Goal: Information Seeking & Learning: Find specific page/section

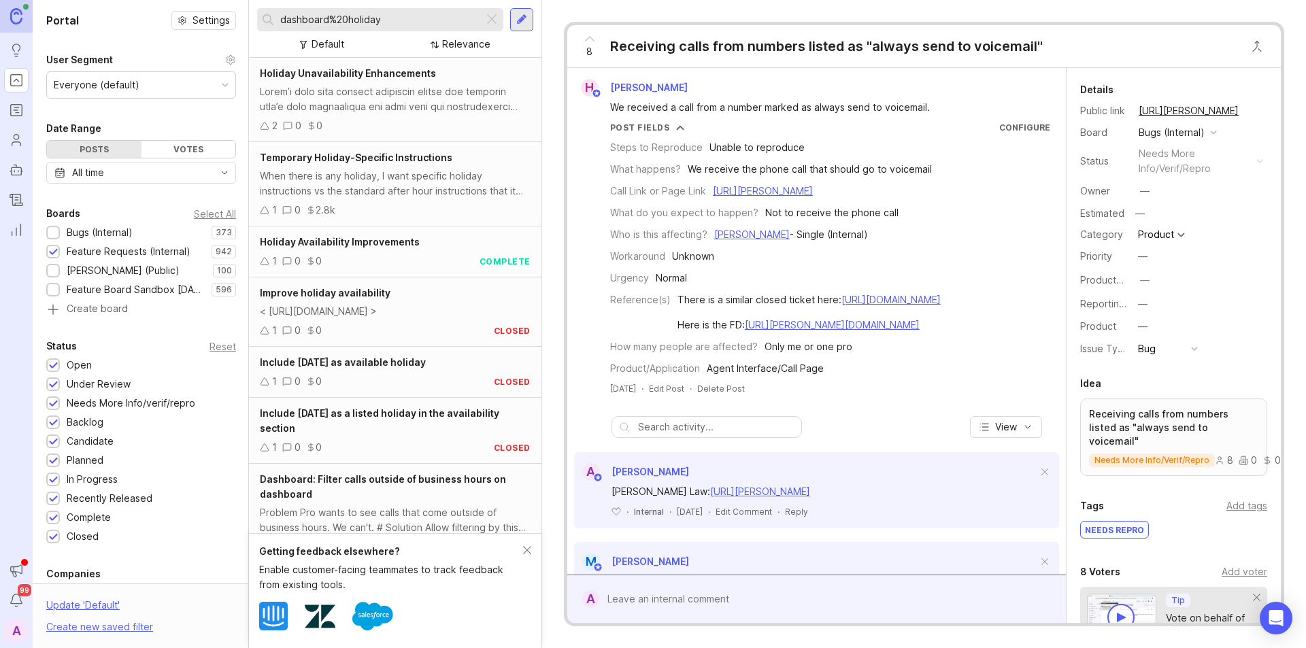
click at [488, 24] on div at bounding box center [492, 20] width 16 height 18
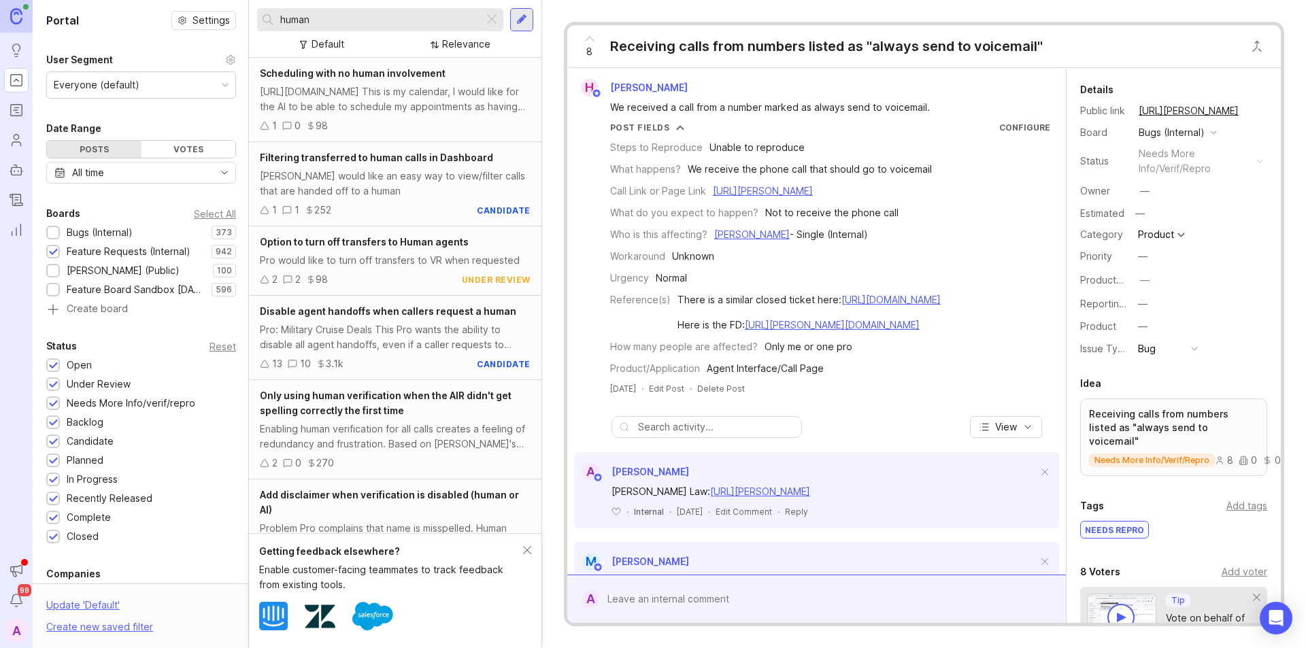
click at [366, 248] on div "Option to turn off transfers to Human agents" at bounding box center [395, 242] width 271 height 15
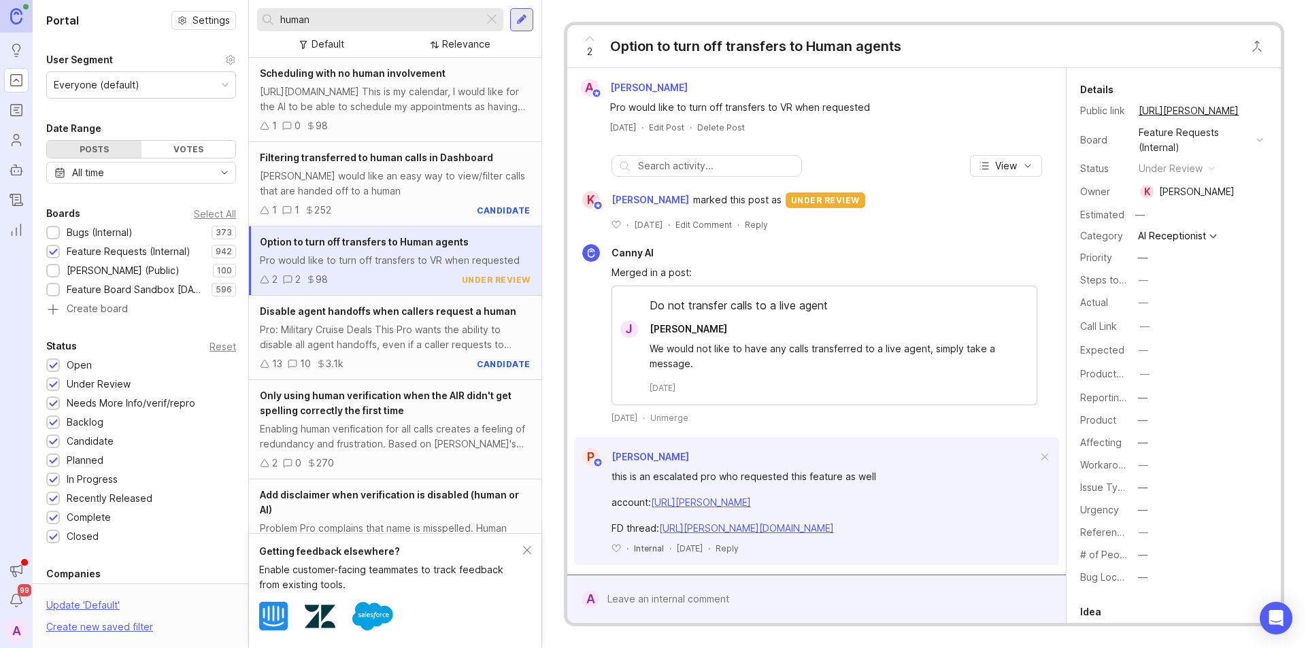
scroll to position [12, 0]
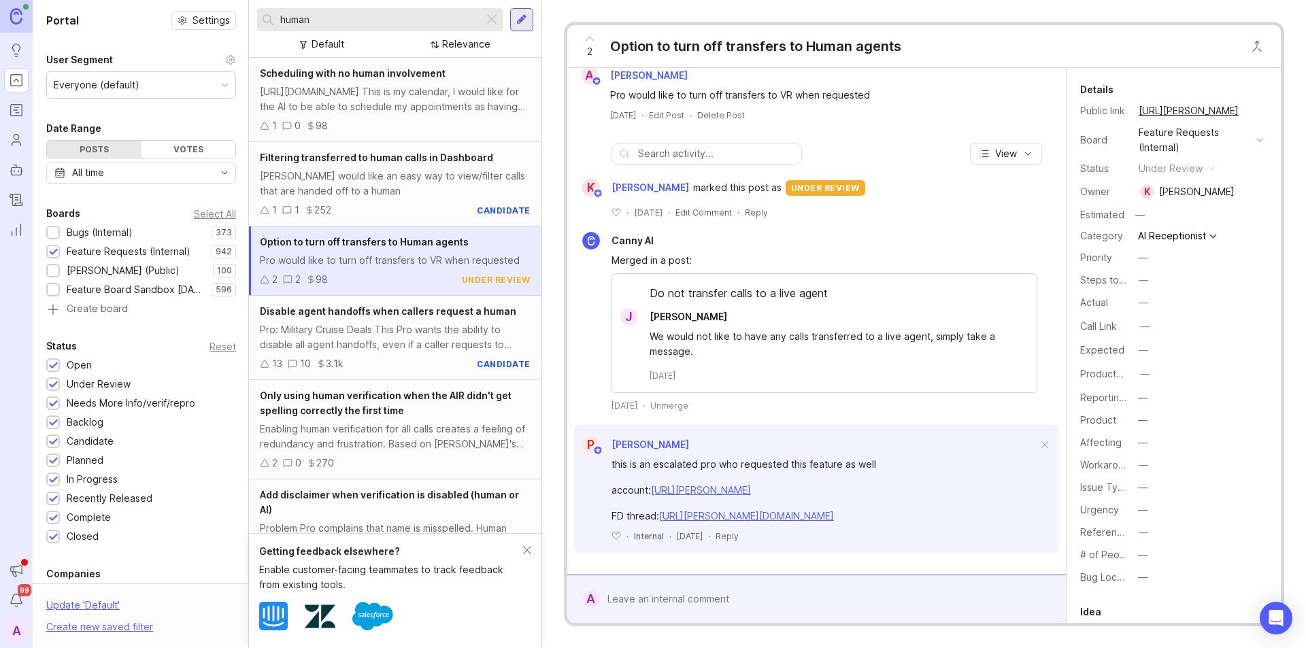
click at [384, 334] on div "Pro: Military Cruise Deals This Pro wants the ability to disable all agent hand…" at bounding box center [395, 337] width 271 height 30
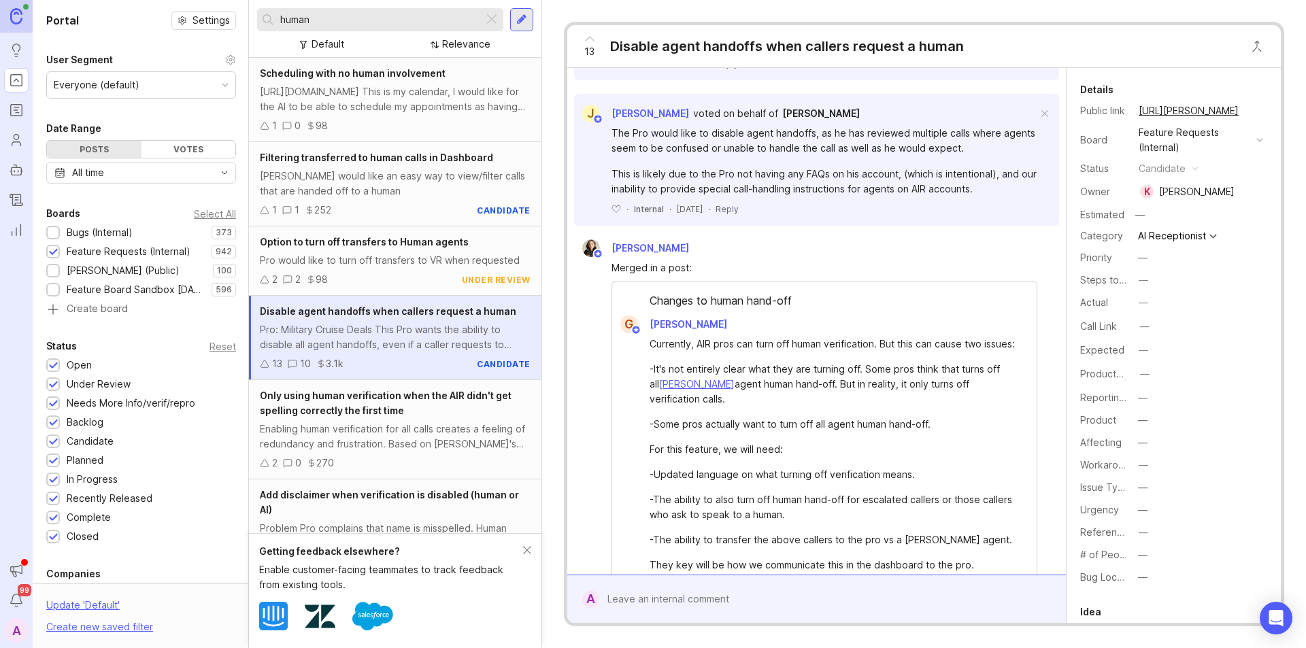
scroll to position [544, 0]
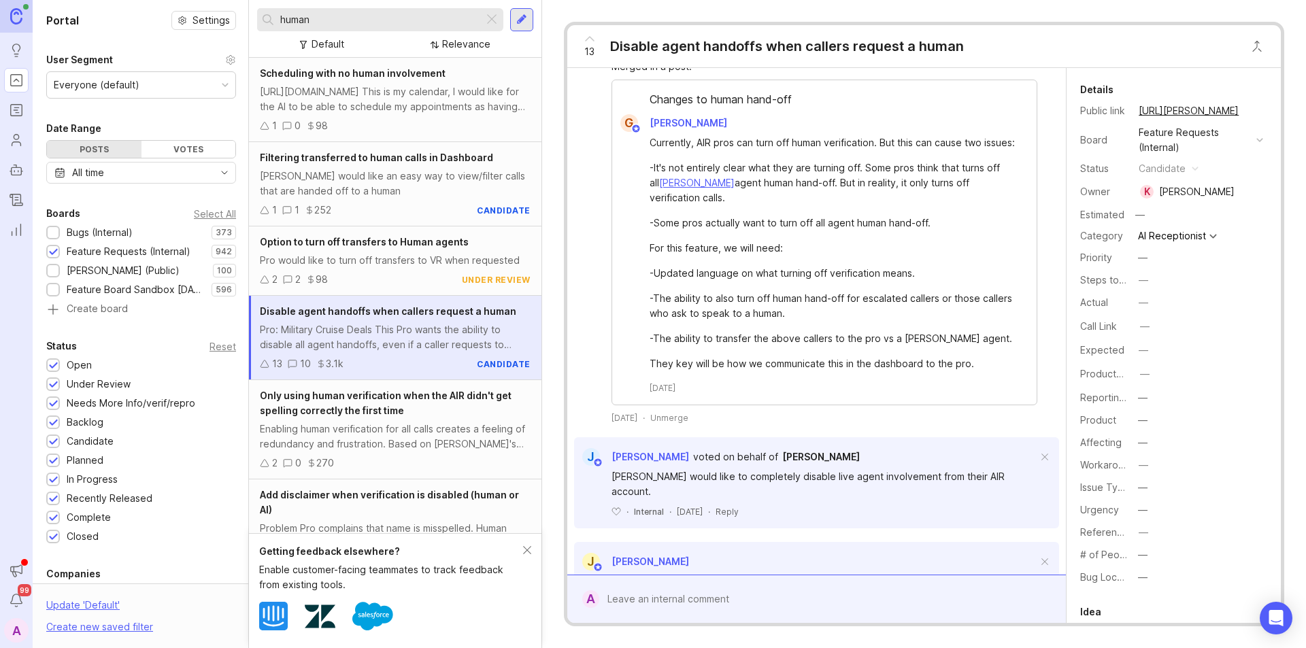
click at [377, 103] on div "https://tidycal.com/mccoybill/15-minute-meeting This is my calendar, I would li…" at bounding box center [395, 99] width 271 height 30
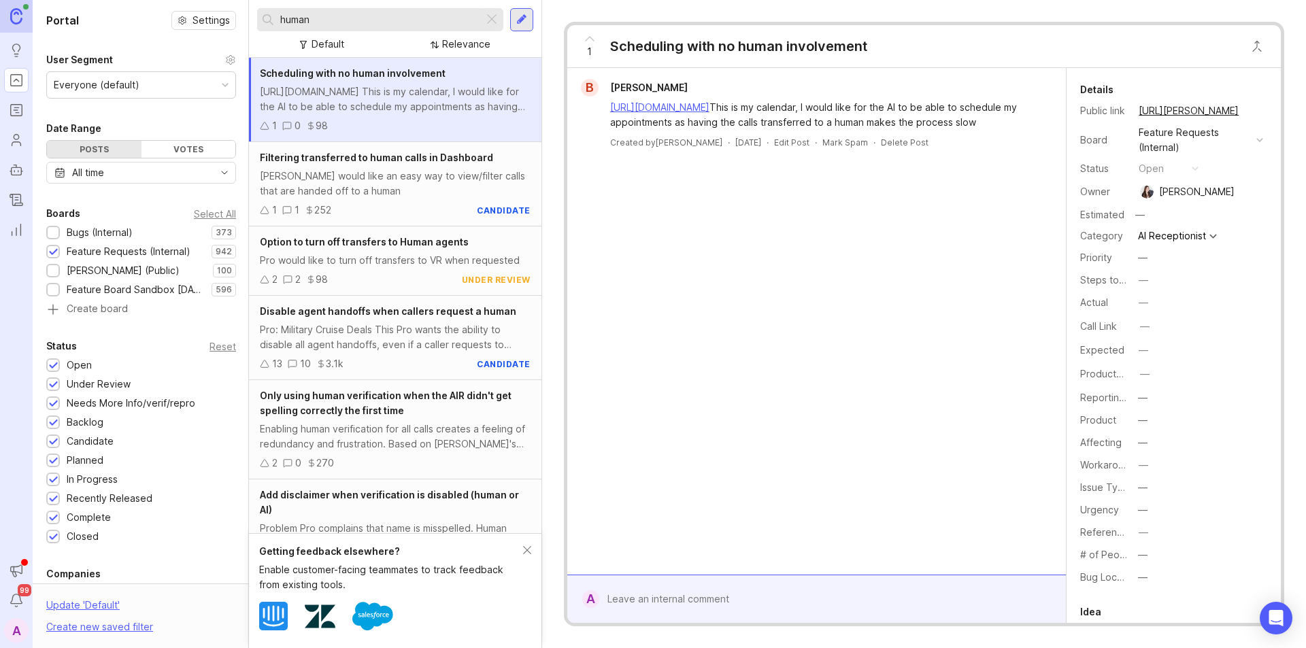
click at [58, 234] on div at bounding box center [53, 233] width 14 height 14
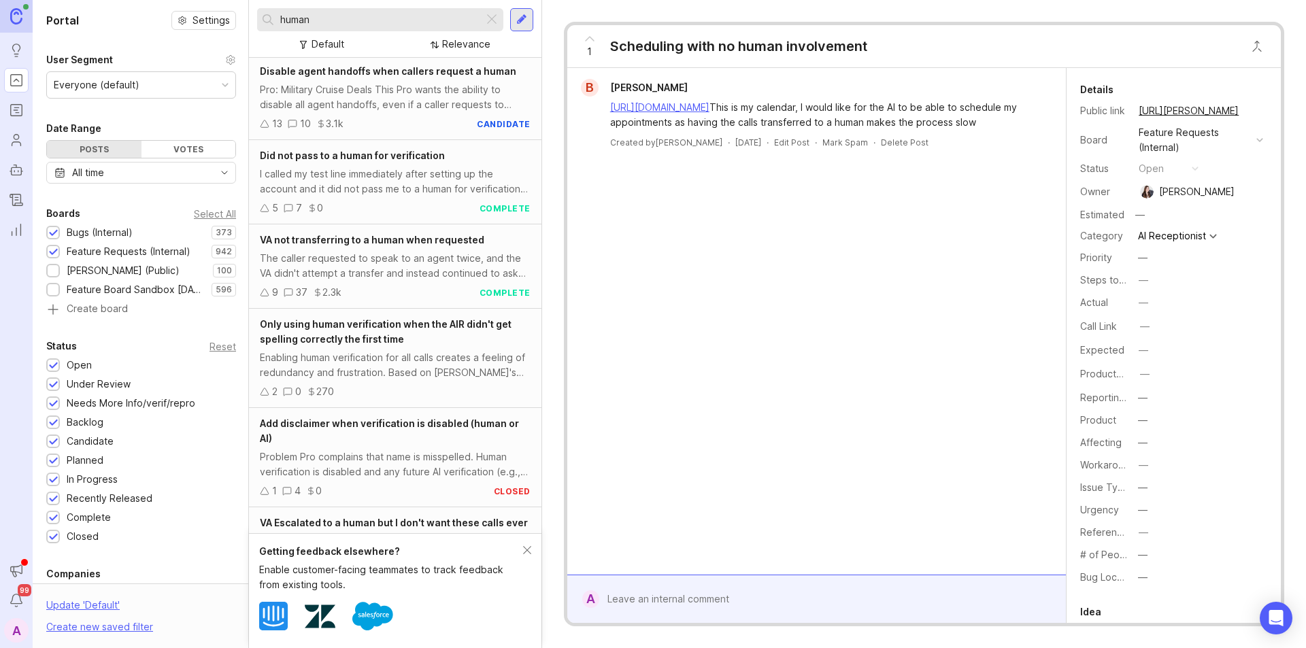
scroll to position [408, 0]
click at [318, 20] on input "human" at bounding box center [379, 19] width 198 height 15
type input "h"
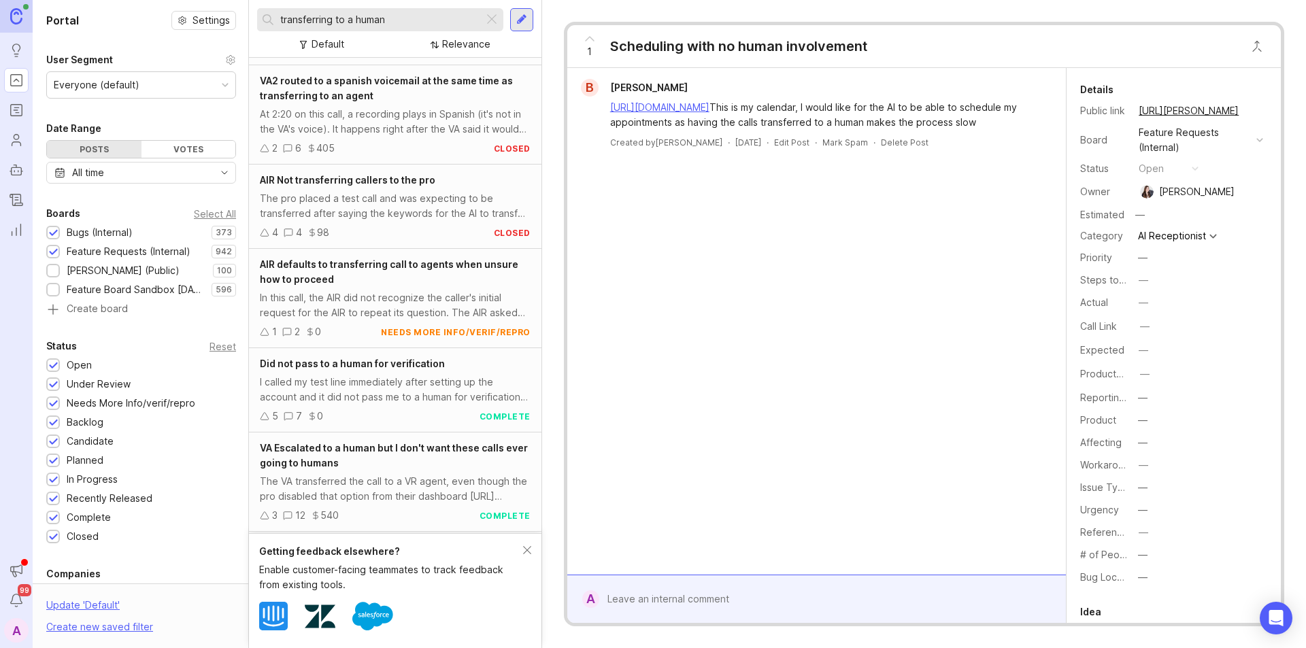
scroll to position [478, 0]
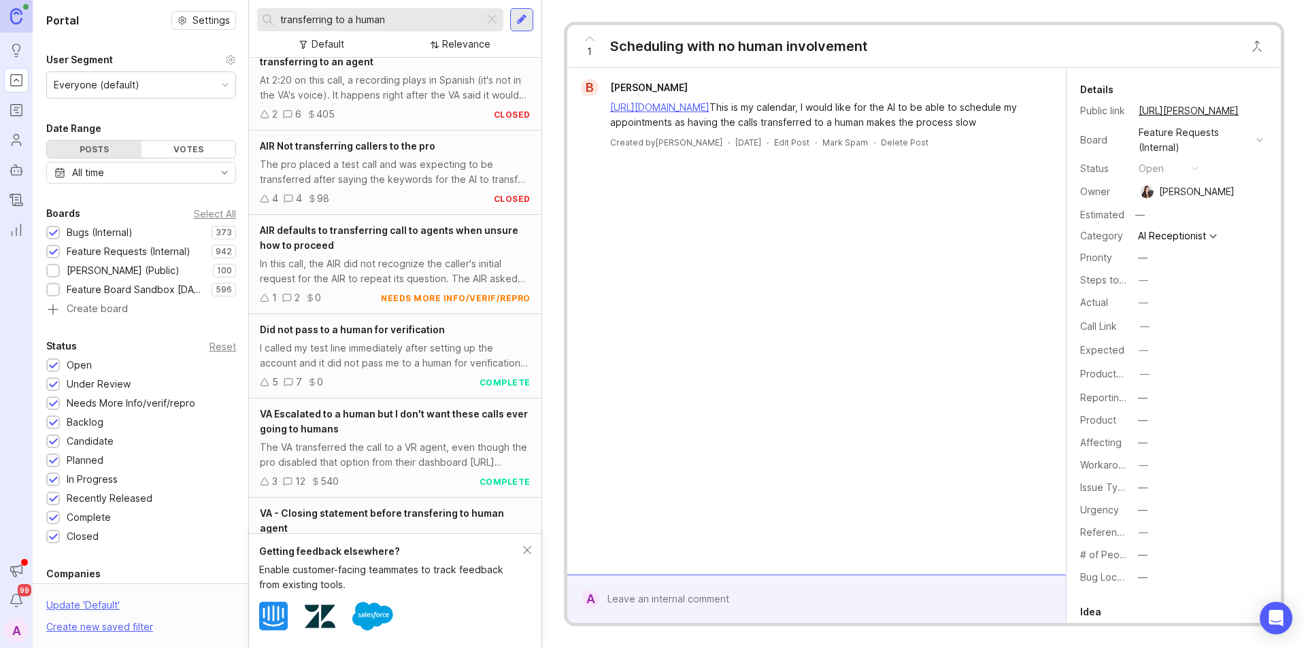
type input "transferring to a human"
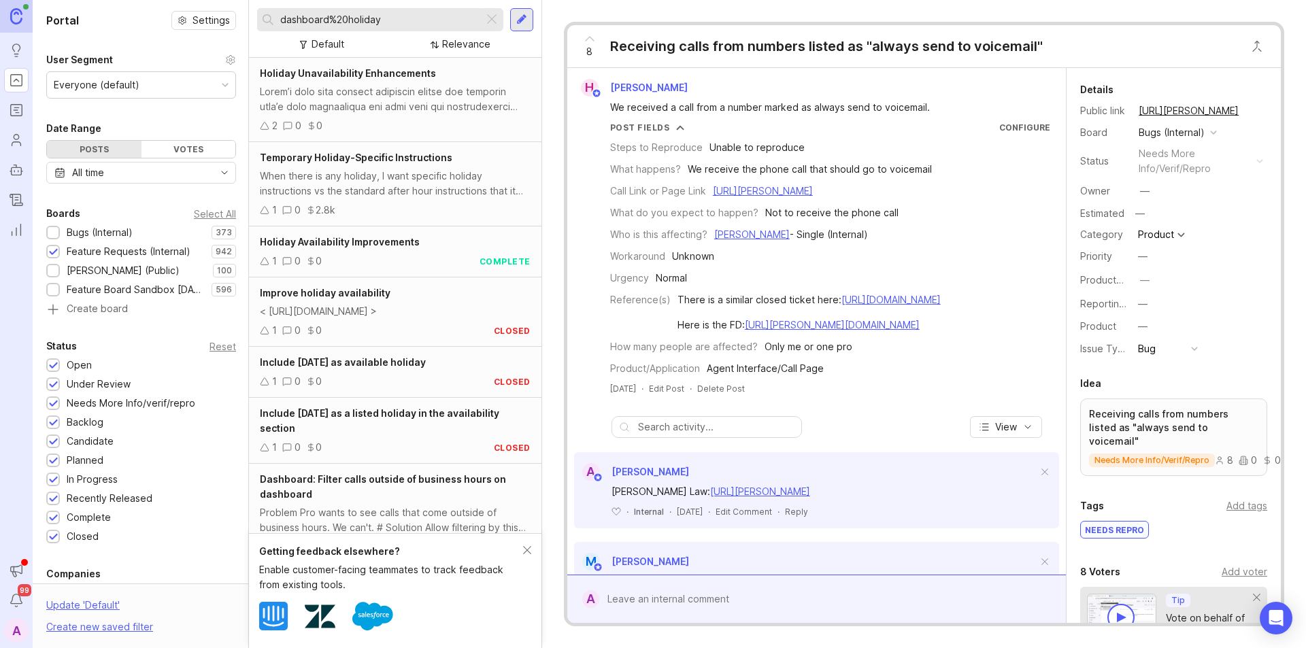
click at [491, 17] on div at bounding box center [492, 20] width 16 height 18
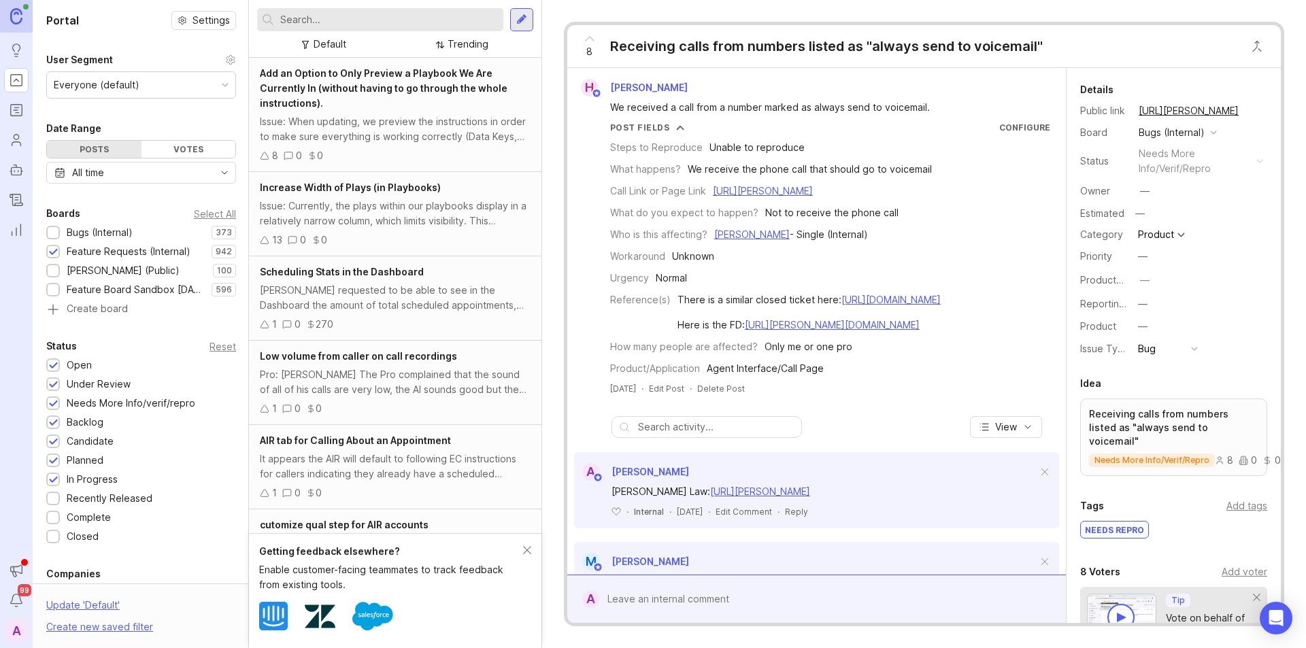
click at [50, 229] on div at bounding box center [53, 234] width 9 height 10
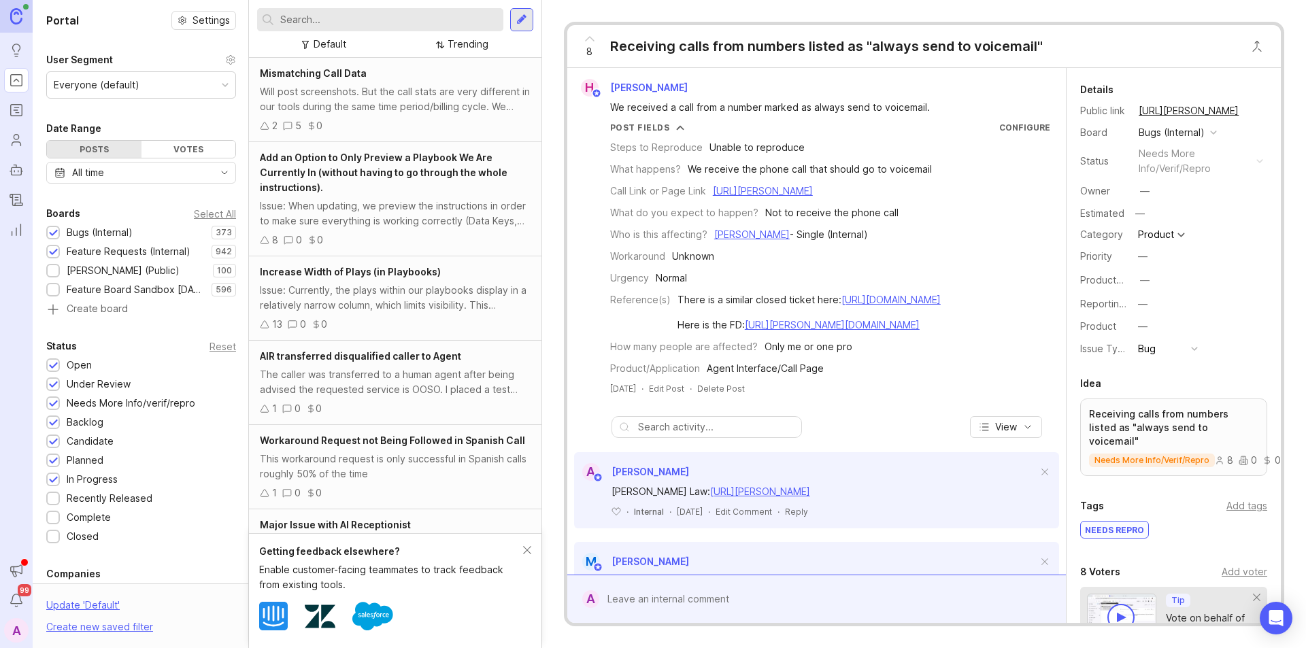
click at [337, 27] on input "text" at bounding box center [389, 19] width 218 height 15
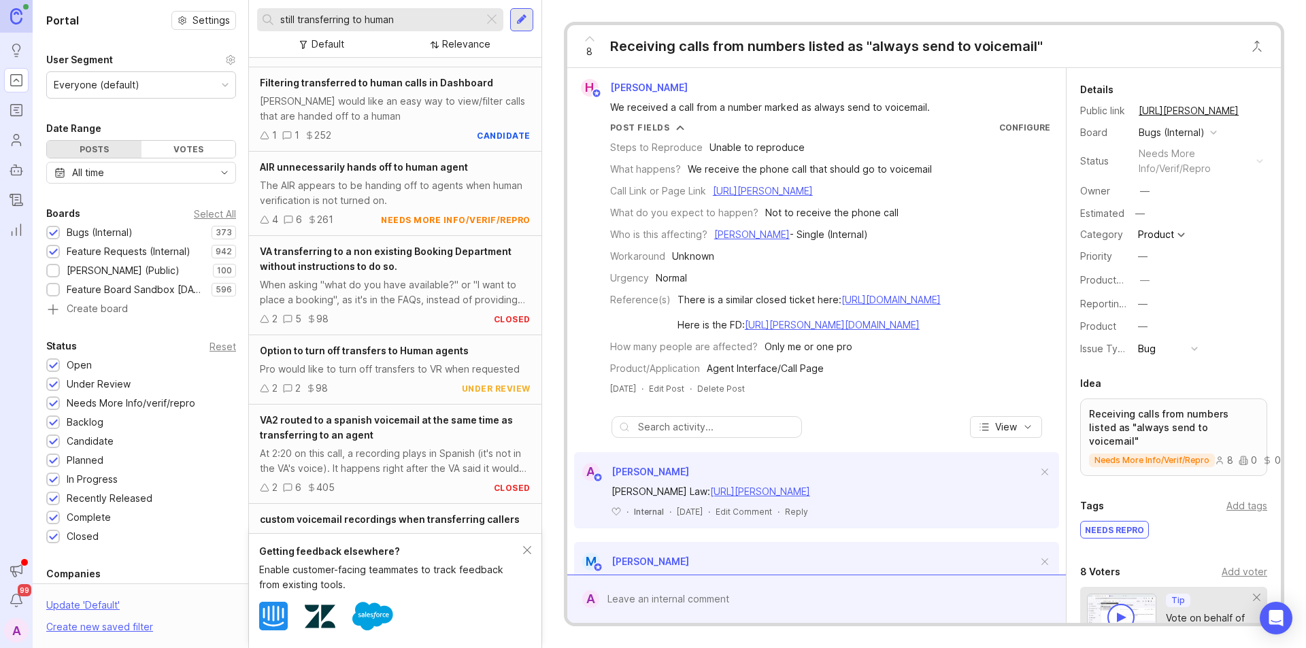
scroll to position [788, 0]
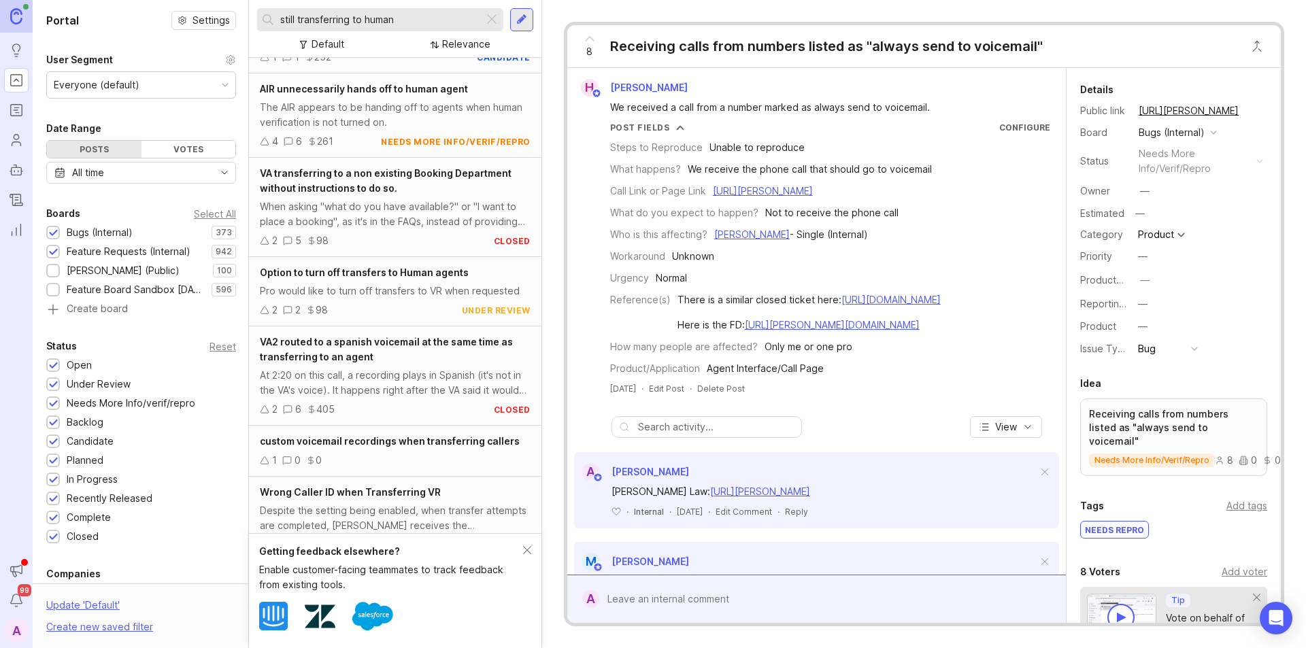
type input "still transferring to human"
click at [55, 249] on div at bounding box center [53, 253] width 9 height 10
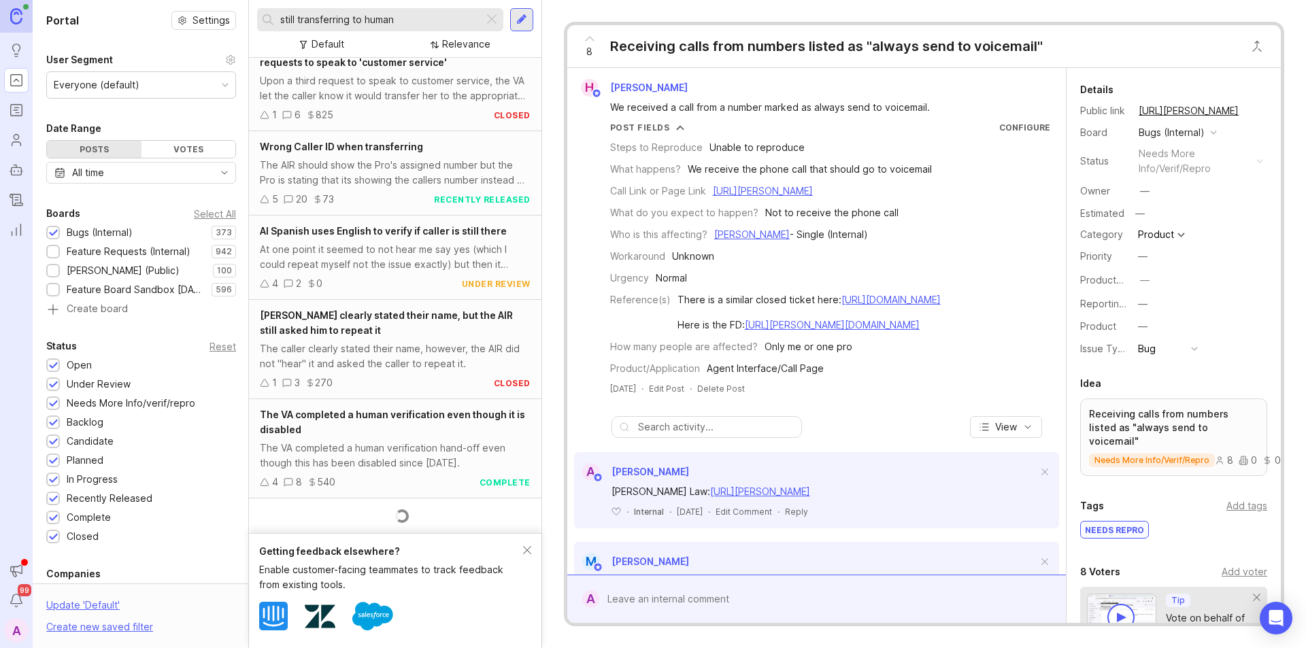
scroll to position [1397, 0]
click at [387, 451] on div "The VA completed a human verification hand-off even though this has been disabl…" at bounding box center [395, 455] width 271 height 30
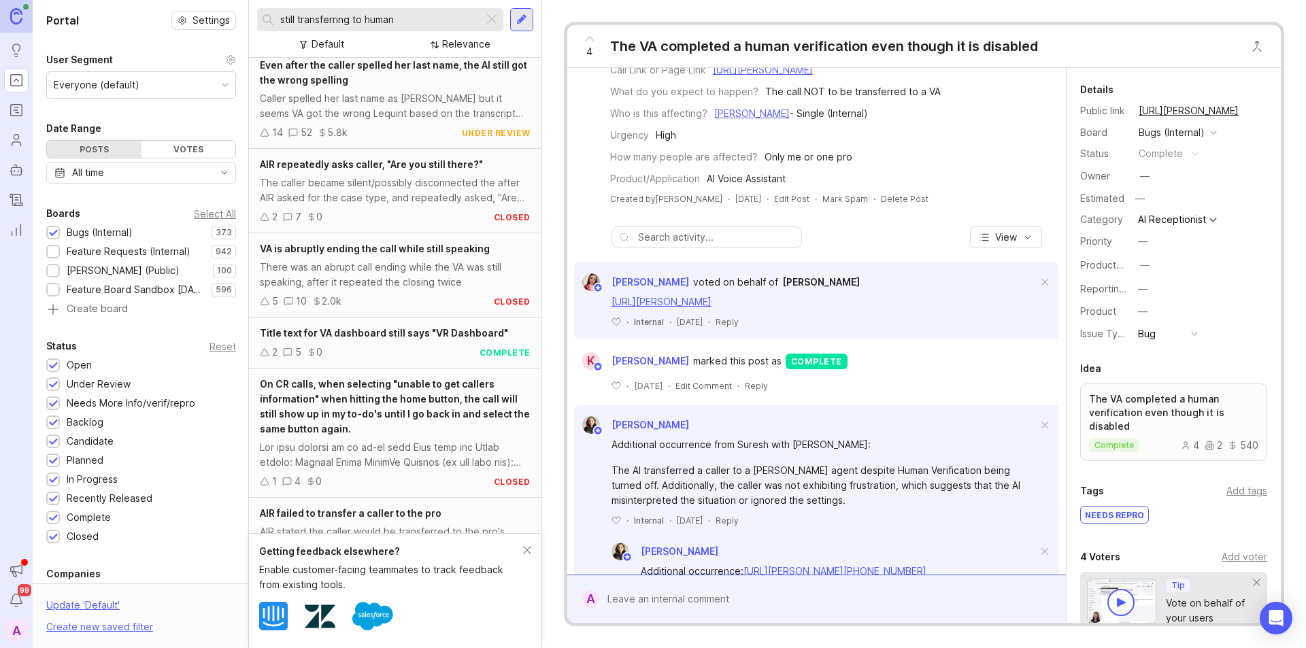
scroll to position [272, 0]
